Goal: Transaction & Acquisition: Purchase product/service

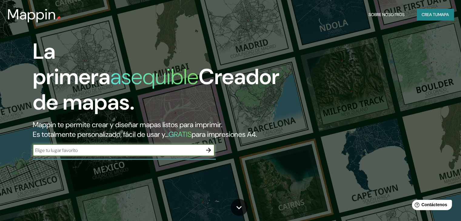
click at [334, 152] on div "La primera asequible Creador de mapas. Mappin te permite crear y diseñar mapas …" at bounding box center [230, 110] width 461 height 221
click at [101, 154] on input "text" at bounding box center [118, 150] width 170 height 7
type input "[GEOGRAPHIC_DATA][PERSON_NAME]"
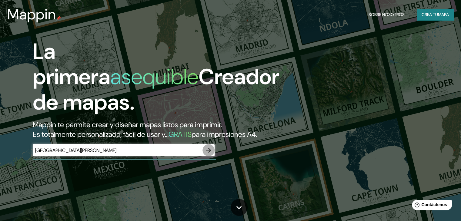
click at [209, 154] on icon "button" at bounding box center [208, 150] width 7 height 7
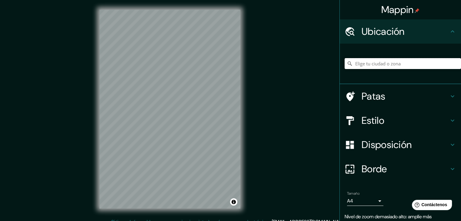
click at [391, 63] on input "Elige tu ciudad o zona" at bounding box center [403, 63] width 116 height 11
click at [383, 62] on input "Elige tu ciudad o zona" at bounding box center [403, 63] width 116 height 11
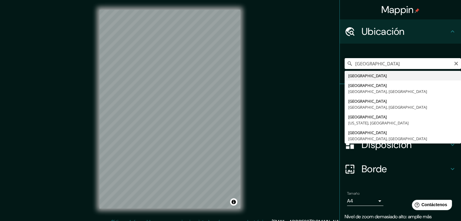
type input "[GEOGRAPHIC_DATA]"
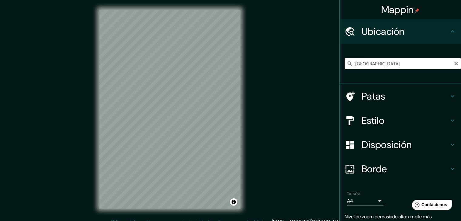
click at [377, 63] on input "[GEOGRAPHIC_DATA]" at bounding box center [403, 63] width 116 height 11
click at [436, 95] on h4 "Patas" at bounding box center [405, 96] width 87 height 12
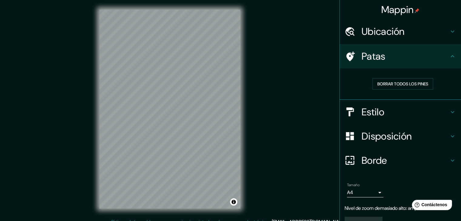
click at [449, 59] on icon at bounding box center [452, 56] width 7 height 7
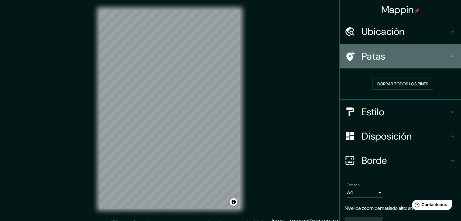
click at [449, 57] on icon at bounding box center [452, 56] width 7 height 7
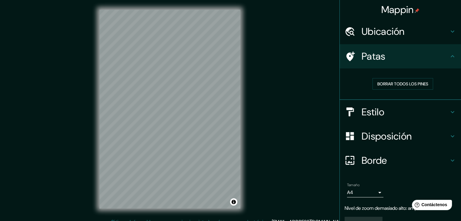
click at [449, 109] on icon at bounding box center [452, 112] width 7 height 7
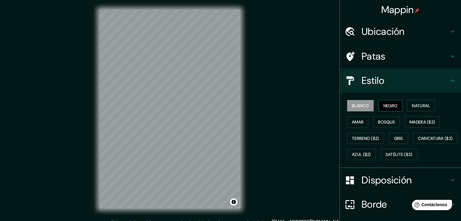
click at [396, 107] on button "Negro" at bounding box center [391, 106] width 24 height 12
click at [421, 107] on font "Natural" at bounding box center [421, 105] width 18 height 5
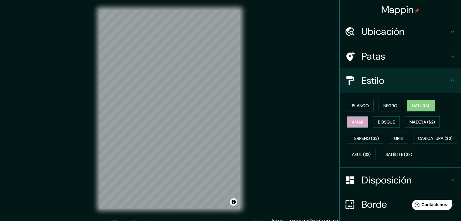
click at [358, 122] on font "Amar" at bounding box center [358, 121] width 12 height 5
click at [390, 125] on font "Bosque" at bounding box center [386, 122] width 17 height 8
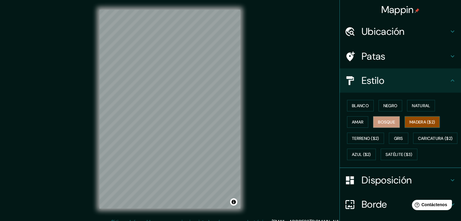
click at [422, 122] on font "Madera ($2)" at bounding box center [422, 121] width 25 height 5
click at [369, 138] on font "Terreno ($2)" at bounding box center [365, 138] width 27 height 5
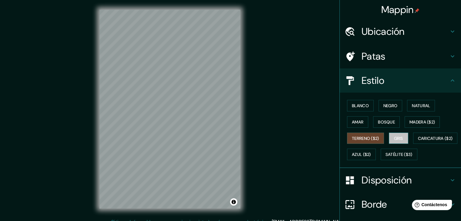
click at [397, 139] on font "Gris" at bounding box center [398, 138] width 9 height 5
click at [361, 108] on font "Blanco" at bounding box center [360, 105] width 17 height 5
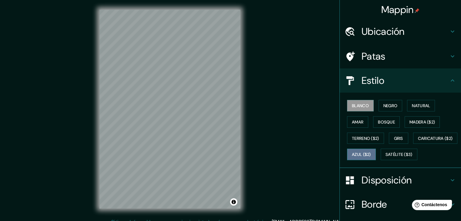
click at [371, 153] on font "Azul ($2)" at bounding box center [361, 154] width 19 height 5
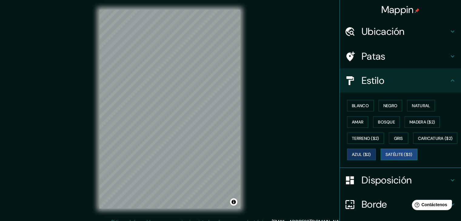
click at [386, 158] on font "Satélite ($3)" at bounding box center [399, 154] width 27 height 5
click at [357, 104] on font "Blanco" at bounding box center [360, 105] width 17 height 5
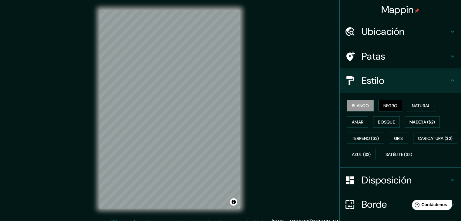
click at [391, 107] on font "Negro" at bounding box center [391, 105] width 14 height 5
click at [433, 99] on div "Blanco Negro Natural [PERSON_NAME] ($2) Terreno ($2) Gris Caricatura ($2) Azul …" at bounding box center [403, 130] width 116 height 65
click at [430, 103] on button "Natural" at bounding box center [421, 106] width 28 height 12
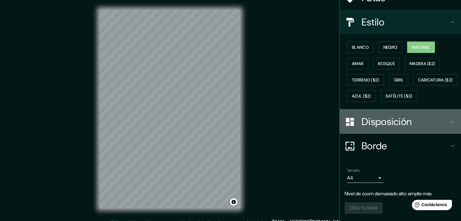
click at [444, 121] on h4 "Disposición" at bounding box center [405, 122] width 87 height 12
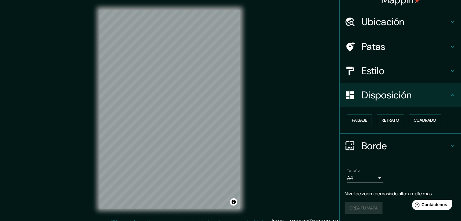
scroll to position [9, 0]
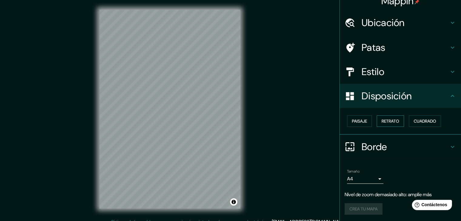
click at [382, 121] on font "Retrato" at bounding box center [391, 121] width 18 height 5
click at [360, 123] on font "Paisaje" at bounding box center [359, 121] width 15 height 5
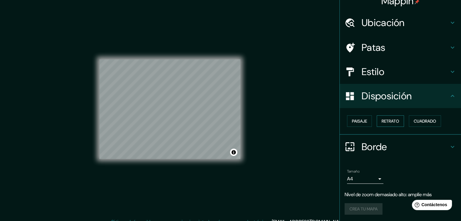
click at [382, 119] on font "Retrato" at bounding box center [391, 121] width 18 height 5
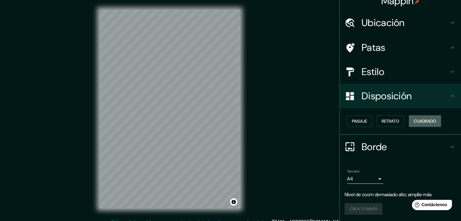
click at [422, 122] on font "Cuadrado" at bounding box center [425, 121] width 22 height 5
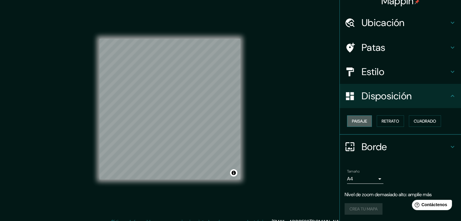
click at [363, 123] on font "Paisaje" at bounding box center [359, 121] width 15 height 5
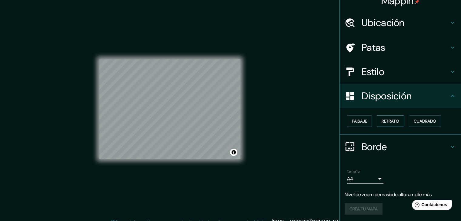
click at [387, 120] on font "Retrato" at bounding box center [391, 121] width 18 height 5
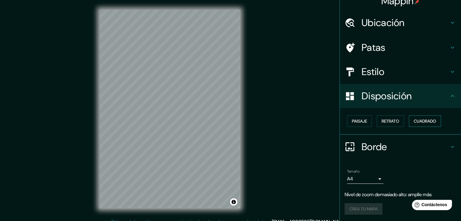
click at [426, 120] on font "Cuadrado" at bounding box center [425, 121] width 22 height 5
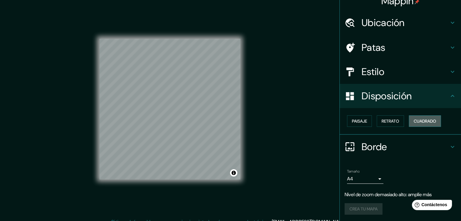
click at [426, 120] on font "Cuadrado" at bounding box center [425, 121] width 22 height 5
click at [367, 121] on button "Paisaje" at bounding box center [359, 122] width 25 height 12
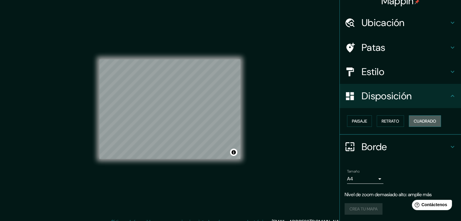
click at [409, 121] on button "Cuadrado" at bounding box center [425, 122] width 32 height 12
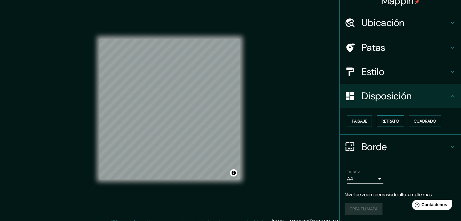
click at [393, 120] on font "Retrato" at bounding box center [391, 121] width 18 height 5
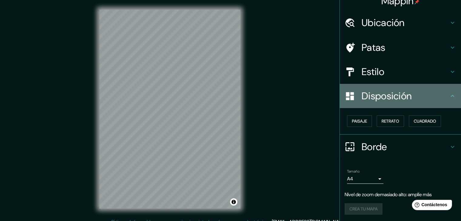
click at [449, 95] on icon at bounding box center [452, 95] width 7 height 7
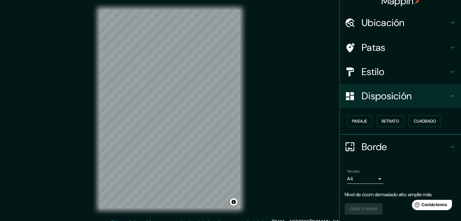
click at [451, 146] on icon at bounding box center [453, 147] width 4 height 2
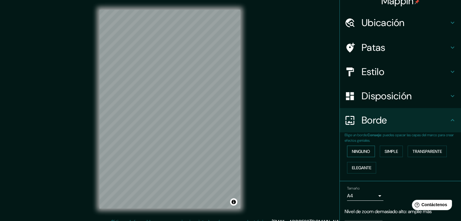
click at [361, 152] on font "Ninguno" at bounding box center [361, 151] width 18 height 5
click at [392, 149] on font "Simple" at bounding box center [391, 151] width 13 height 5
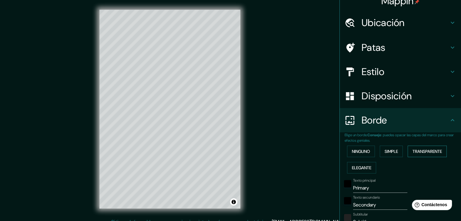
click at [425, 153] on font "Transparente" at bounding box center [427, 151] width 29 height 5
click at [361, 166] on font "Elegante" at bounding box center [361, 167] width 19 height 5
click at [359, 149] on font "Ninguno" at bounding box center [361, 151] width 18 height 5
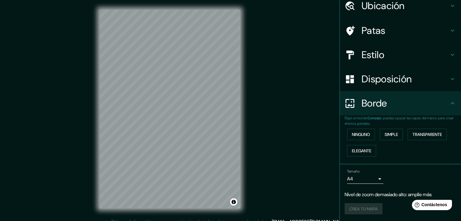
scroll to position [0, 0]
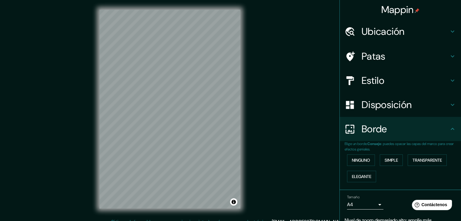
click at [446, 26] on div "Ubicación" at bounding box center [400, 31] width 121 height 24
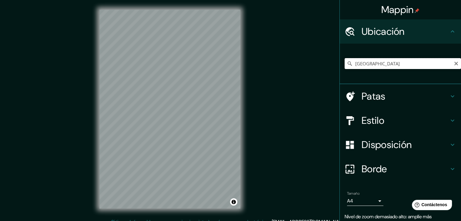
click at [398, 66] on input "[GEOGRAPHIC_DATA]" at bounding box center [403, 63] width 116 height 11
click at [398, 62] on input "[GEOGRAPHIC_DATA]" at bounding box center [403, 63] width 116 height 11
click at [454, 62] on icon "Claro" at bounding box center [456, 63] width 5 height 5
click at [314, 82] on div "Mappin Ubicación Patas Estilo Disposición Borde Elige un borde. Consejo : puede…" at bounding box center [230, 114] width 461 height 228
click at [176, 116] on div at bounding box center [177, 116] width 5 height 5
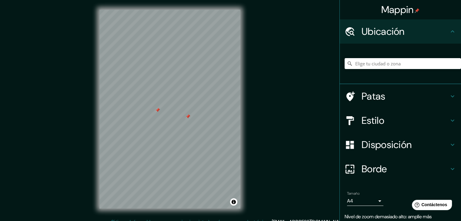
click at [156, 111] on div at bounding box center [157, 110] width 5 height 5
click at [188, 118] on div at bounding box center [189, 117] width 5 height 5
click at [187, 118] on div at bounding box center [188, 116] width 5 height 5
click at [190, 116] on div at bounding box center [190, 116] width 5 height 5
drag, startPoint x: 162, startPoint y: 141, endPoint x: 162, endPoint y: 146, distance: 4.2
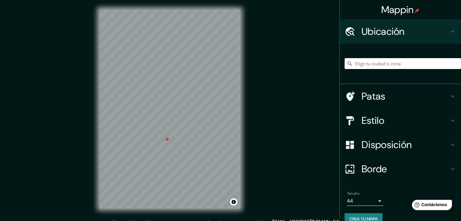
click at [164, 142] on div at bounding box center [166, 139] width 5 height 5
click at [163, 143] on div at bounding box center [162, 143] width 5 height 5
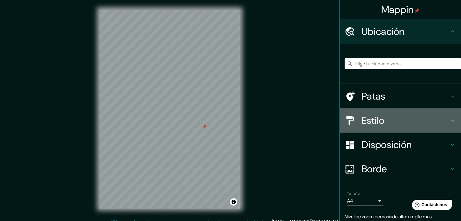
click at [449, 122] on icon at bounding box center [452, 120] width 7 height 7
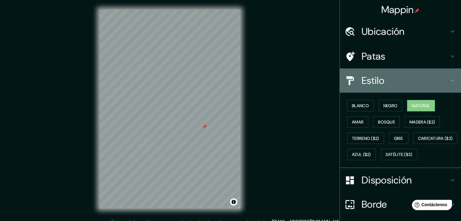
click at [449, 78] on icon at bounding box center [452, 80] width 7 height 7
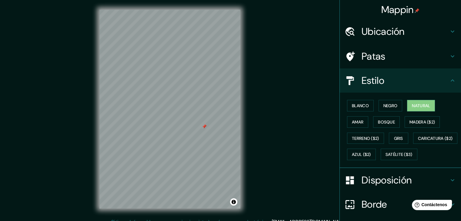
click at [449, 55] on icon at bounding box center [452, 56] width 7 height 7
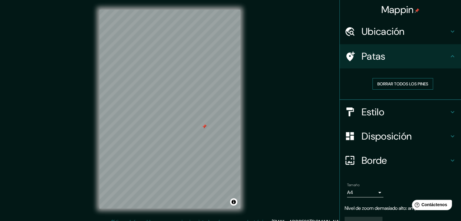
click at [401, 86] on font "Borrar todos los pines" at bounding box center [403, 83] width 51 height 5
click at [405, 86] on font "Borrar todos los pines" at bounding box center [403, 83] width 51 height 5
click at [450, 53] on icon at bounding box center [452, 56] width 7 height 7
click at [445, 35] on div "Ubicación" at bounding box center [400, 31] width 121 height 24
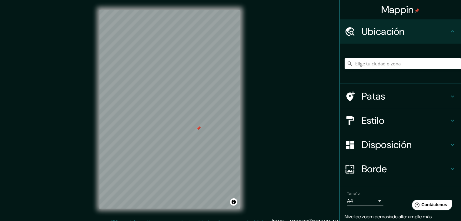
click at [449, 34] on icon at bounding box center [452, 31] width 7 height 7
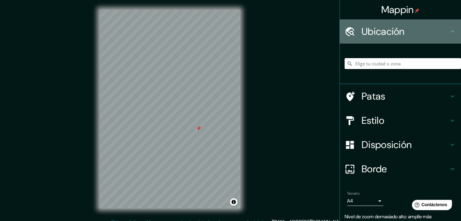
click at [449, 30] on icon at bounding box center [452, 31] width 7 height 7
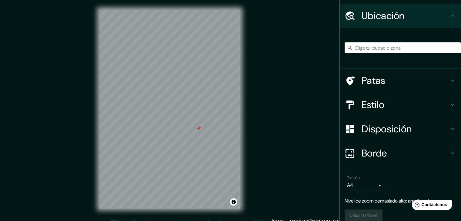
scroll to position [23, 0]
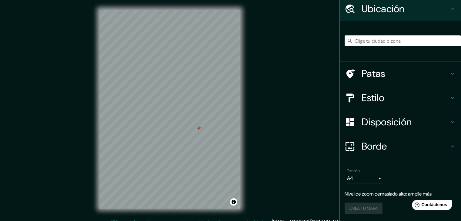
click at [366, 206] on div "Crea tu mapa" at bounding box center [401, 209] width 112 height 12
click at [234, 202] on button "Activar o desactivar atribución" at bounding box center [233, 202] width 7 height 7
click at [317, 197] on div "Mappin Ubicación Patas Estilo Disposición Borde Elige un borde. Consejo : puede…" at bounding box center [230, 114] width 461 height 228
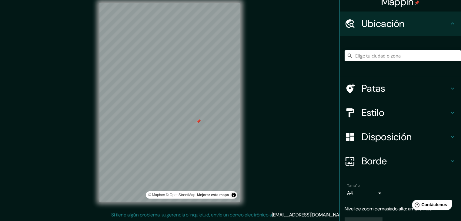
scroll to position [0, 0]
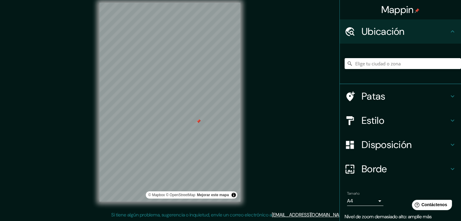
click at [449, 33] on icon at bounding box center [452, 31] width 7 height 7
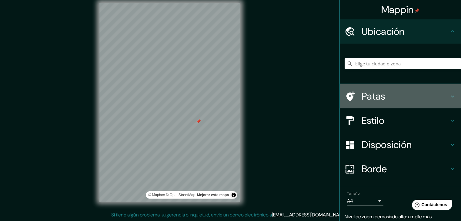
click at [449, 97] on icon at bounding box center [452, 96] width 7 height 7
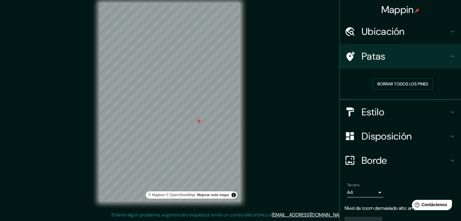
click at [448, 52] on div "Patas" at bounding box center [400, 56] width 121 height 24
click at [198, 122] on div at bounding box center [198, 121] width 5 height 5
click at [185, 97] on div at bounding box center [185, 96] width 5 height 5
drag, startPoint x: 188, startPoint y: 92, endPoint x: 178, endPoint y: 94, distance: 10.2
click at [178, 94] on div at bounding box center [178, 94] width 5 height 5
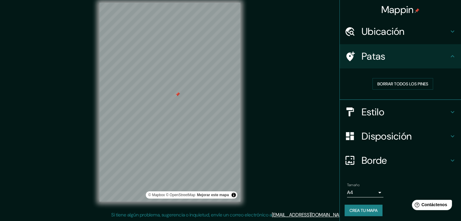
click at [175, 96] on div at bounding box center [177, 94] width 5 height 5
click at [164, 98] on div at bounding box center [166, 96] width 5 height 5
click at [378, 82] on font "Borrar todos los pines" at bounding box center [403, 83] width 51 height 5
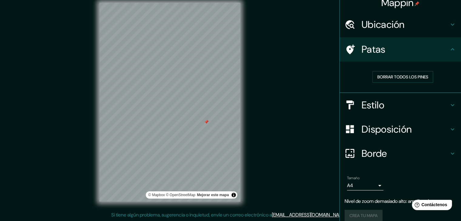
scroll to position [14, 0]
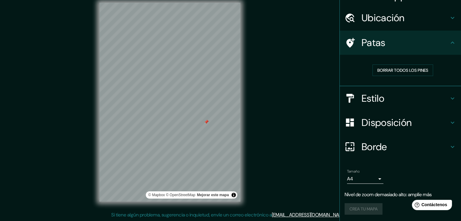
click at [428, 120] on h4 "Disposición" at bounding box center [405, 123] width 87 height 12
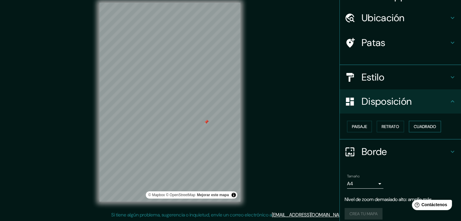
scroll to position [9, 0]
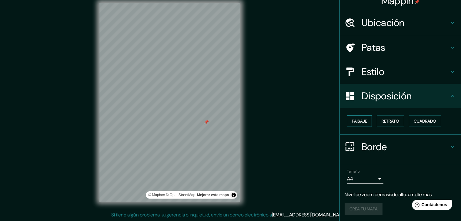
click at [362, 123] on font "Paisaje" at bounding box center [359, 121] width 15 height 5
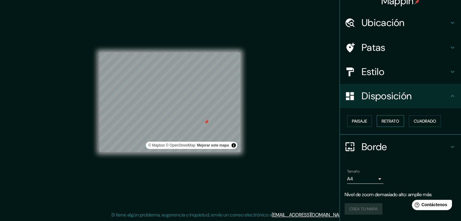
click at [389, 122] on font "Retrato" at bounding box center [391, 121] width 18 height 5
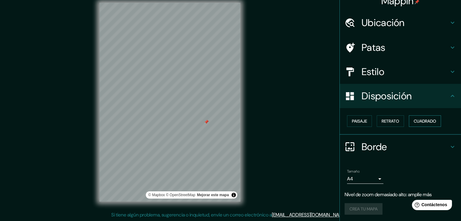
click at [424, 119] on font "Cuadrado" at bounding box center [425, 121] width 22 height 5
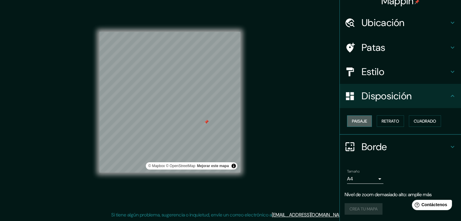
click at [357, 121] on font "Paisaje" at bounding box center [359, 121] width 15 height 5
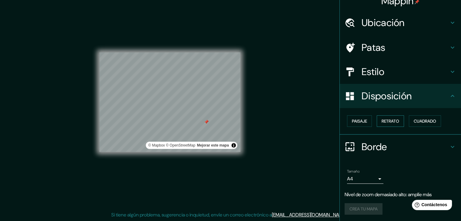
click at [393, 122] on font "Retrato" at bounding box center [391, 121] width 18 height 5
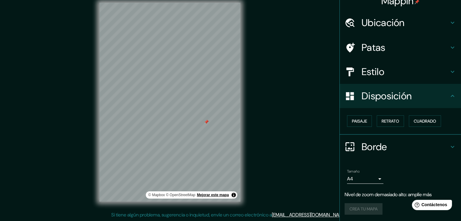
click at [217, 193] on font "Mejorar este mapa" at bounding box center [213, 195] width 32 height 4
click at [364, 209] on div "Crea tu mapa" at bounding box center [401, 209] width 112 height 12
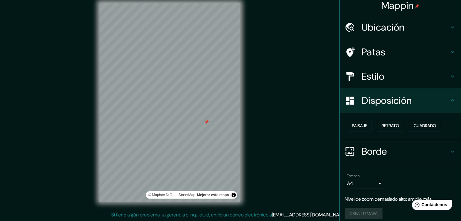
scroll to position [0, 0]
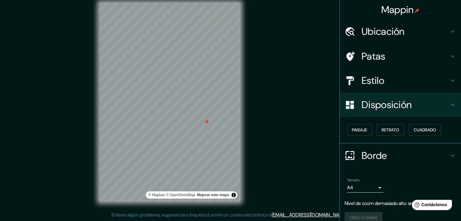
click at [404, 10] on font "Mappin" at bounding box center [397, 9] width 32 height 13
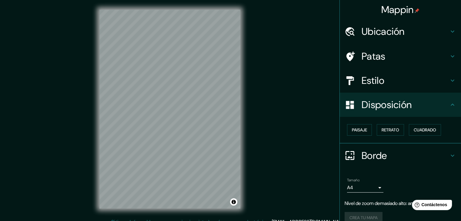
click at [436, 34] on h4 "Ubicación" at bounding box center [405, 31] width 87 height 12
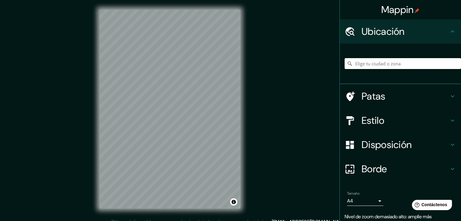
click at [378, 67] on input "Elige tu ciudad o zona" at bounding box center [403, 63] width 116 height 11
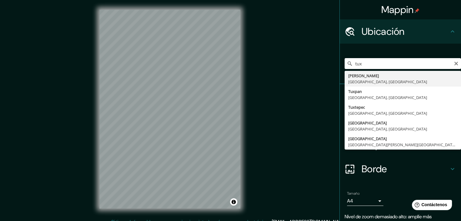
type input "Tuxtla [PERSON_NAME], [GEOGRAPHIC_DATA], [GEOGRAPHIC_DATA]"
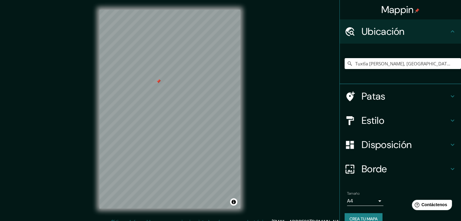
click at [158, 83] on div at bounding box center [158, 81] width 5 height 5
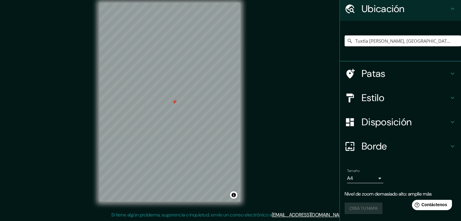
scroll to position [11, 0]
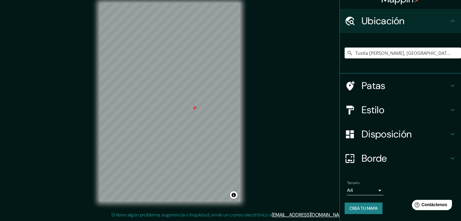
click at [368, 208] on font "Crea tu mapa" at bounding box center [364, 208] width 28 height 5
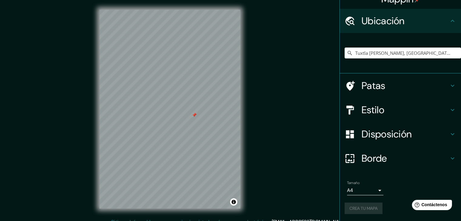
click at [354, 210] on div "Crea tu mapa" at bounding box center [401, 209] width 112 height 12
click at [359, 206] on font "Crea tu mapa" at bounding box center [364, 208] width 28 height 5
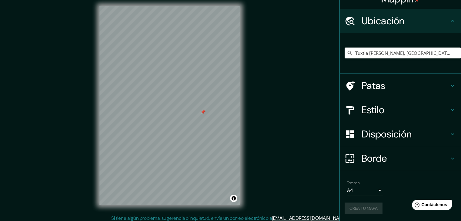
scroll to position [7, 0]
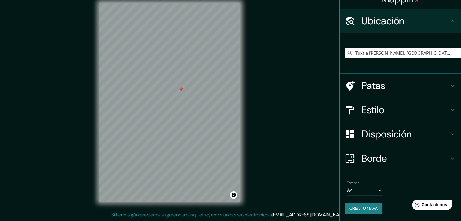
click at [403, 132] on font "Disposición" at bounding box center [387, 134] width 50 height 13
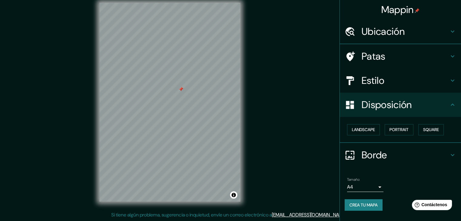
scroll to position [0, 0]
click at [420, 128] on font "Cuadrado" at bounding box center [425, 129] width 22 height 5
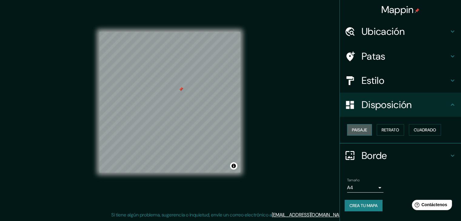
click at [367, 129] on button "Paisaje" at bounding box center [359, 130] width 25 height 12
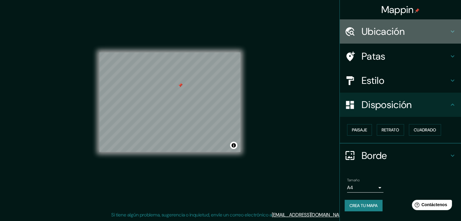
click at [451, 30] on icon at bounding box center [452, 31] width 7 height 7
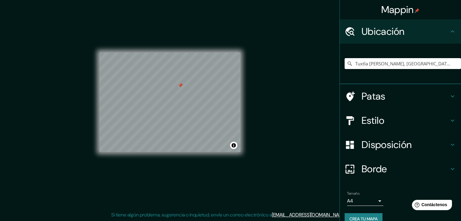
click at [451, 30] on icon at bounding box center [452, 31] width 7 height 7
click at [445, 91] on div "Patas" at bounding box center [400, 96] width 121 height 24
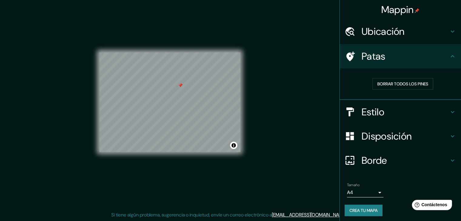
click at [449, 110] on icon at bounding box center [452, 112] width 7 height 7
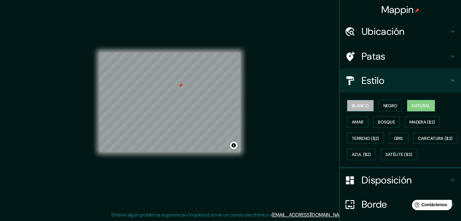
click at [352, 108] on font "Blanco" at bounding box center [360, 105] width 17 height 5
click at [393, 103] on font "Negro" at bounding box center [391, 105] width 14 height 5
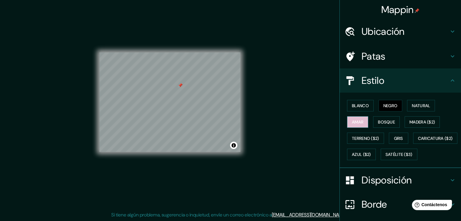
click at [353, 121] on font "Amar" at bounding box center [358, 121] width 12 height 5
click at [390, 121] on font "Bosque" at bounding box center [386, 121] width 17 height 5
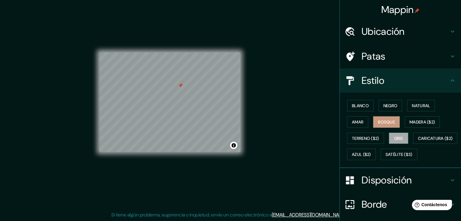
click at [397, 137] on font "Gris" at bounding box center [398, 138] width 9 height 5
click at [418, 143] on font "Caricatura ($2)" at bounding box center [435, 139] width 35 height 8
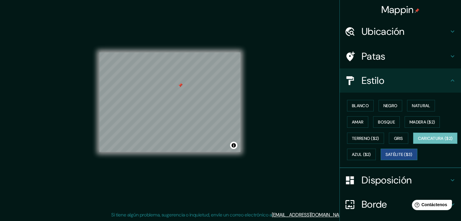
click at [386, 158] on font "Satélite ($3)" at bounding box center [399, 154] width 27 height 5
click at [371, 156] on font "Azul ($2)" at bounding box center [361, 154] width 19 height 5
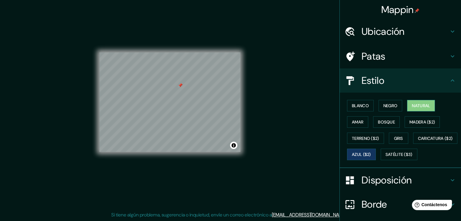
click at [412, 106] on font "Natural" at bounding box center [421, 105] width 18 height 5
click at [384, 103] on font "Negro" at bounding box center [391, 105] width 14 height 5
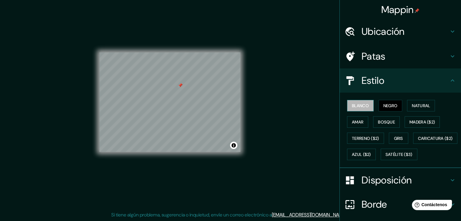
click at [361, 106] on font "Blanco" at bounding box center [360, 105] width 17 height 5
click at [424, 105] on font "Natural" at bounding box center [421, 105] width 18 height 5
drag, startPoint x: 196, startPoint y: 109, endPoint x: 199, endPoint y: 113, distance: 4.4
click at [199, 113] on div at bounding box center [199, 112] width 5 height 5
drag, startPoint x: 199, startPoint y: 113, endPoint x: 197, endPoint y: 109, distance: 4.7
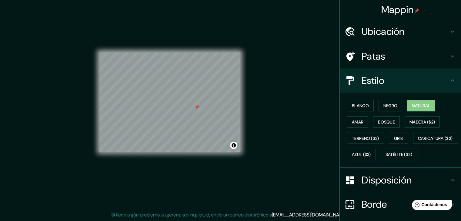
click at [197, 109] on div at bounding box center [196, 107] width 5 height 5
click at [194, 109] on div at bounding box center [194, 108] width 5 height 5
click at [192, 120] on div at bounding box center [192, 119] width 5 height 5
click at [194, 108] on div at bounding box center [194, 108] width 5 height 5
click at [187, 94] on div at bounding box center [187, 95] width 5 height 5
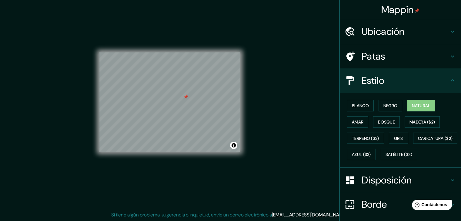
click at [449, 79] on icon at bounding box center [452, 80] width 7 height 7
click at [449, 184] on icon at bounding box center [452, 180] width 7 height 7
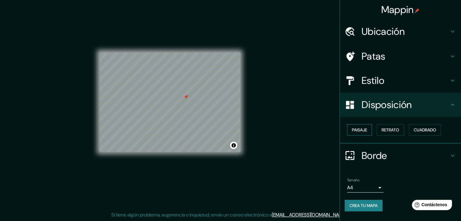
click at [362, 131] on font "Paisaje" at bounding box center [359, 129] width 15 height 5
click at [389, 131] on font "Retrato" at bounding box center [391, 129] width 18 height 5
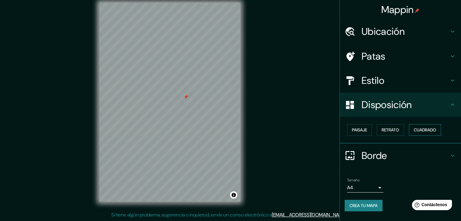
click at [421, 129] on font "Cuadrado" at bounding box center [425, 129] width 22 height 5
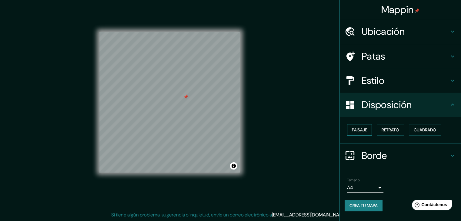
click at [362, 129] on font "Paisaje" at bounding box center [359, 129] width 15 height 5
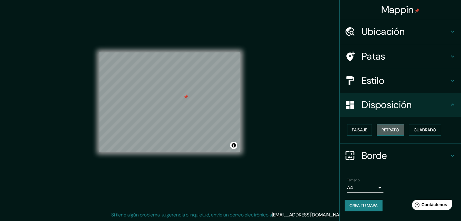
click at [389, 129] on font "Retrato" at bounding box center [391, 129] width 18 height 5
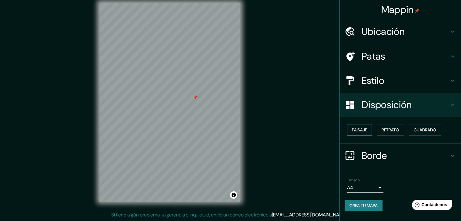
click at [356, 128] on font "Paisaje" at bounding box center [359, 129] width 15 height 5
